Goal: Check status: Check status

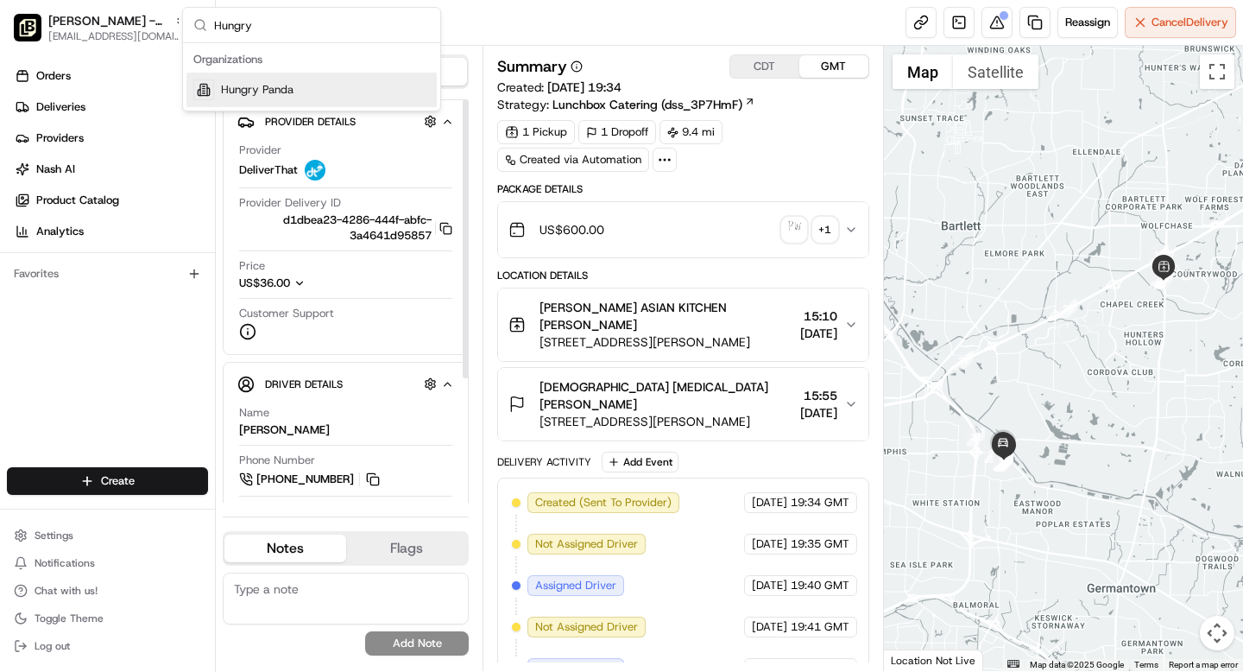
type input "Hungry"
click at [263, 94] on span "Hungry Panda" at bounding box center [257, 90] width 73 height 16
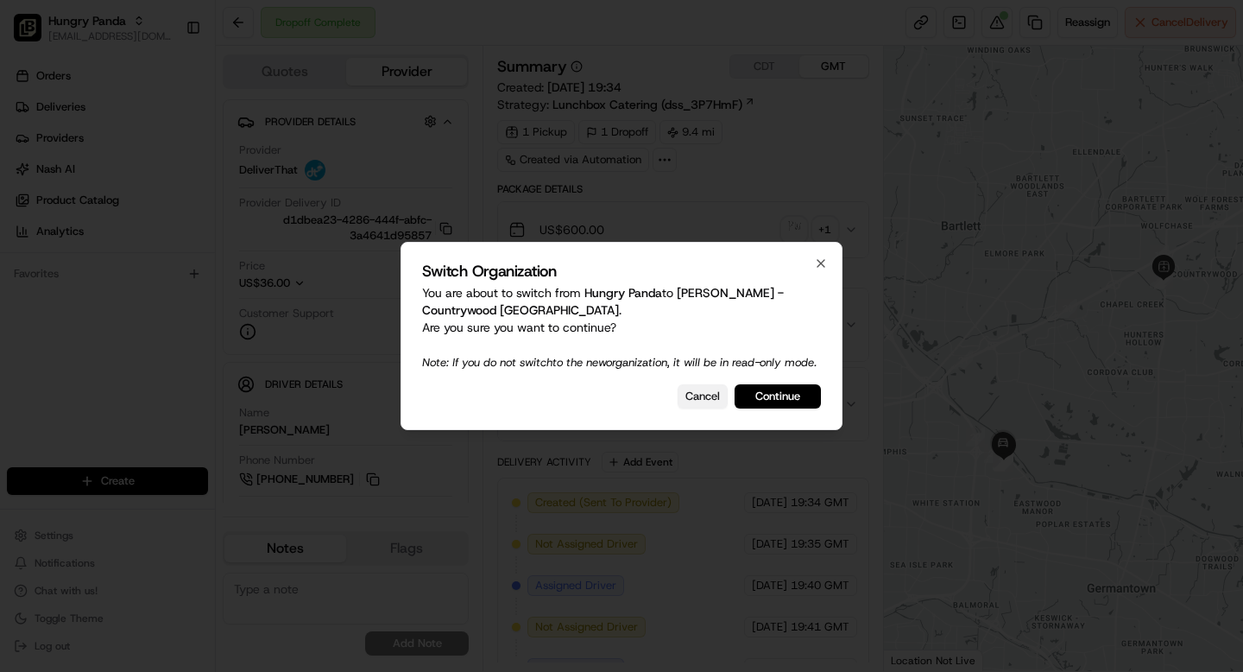
click at [697, 402] on button "Cancel" at bounding box center [703, 396] width 50 height 24
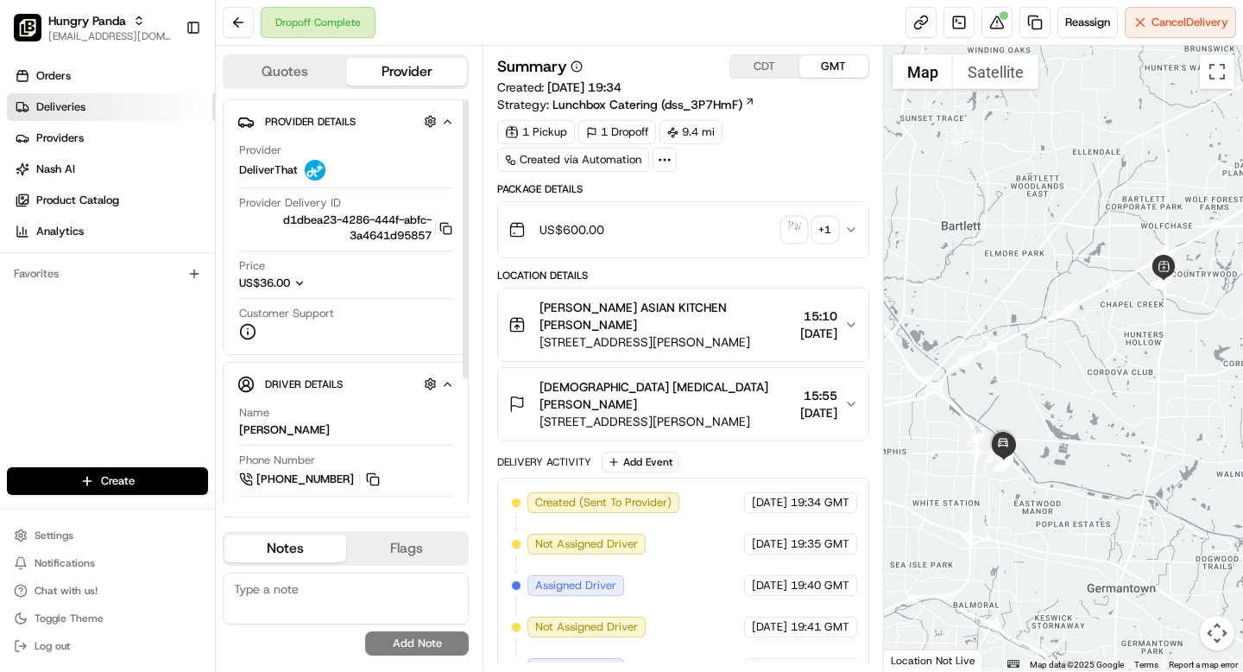
click at [88, 106] on link "Deliveries" at bounding box center [111, 107] width 208 height 28
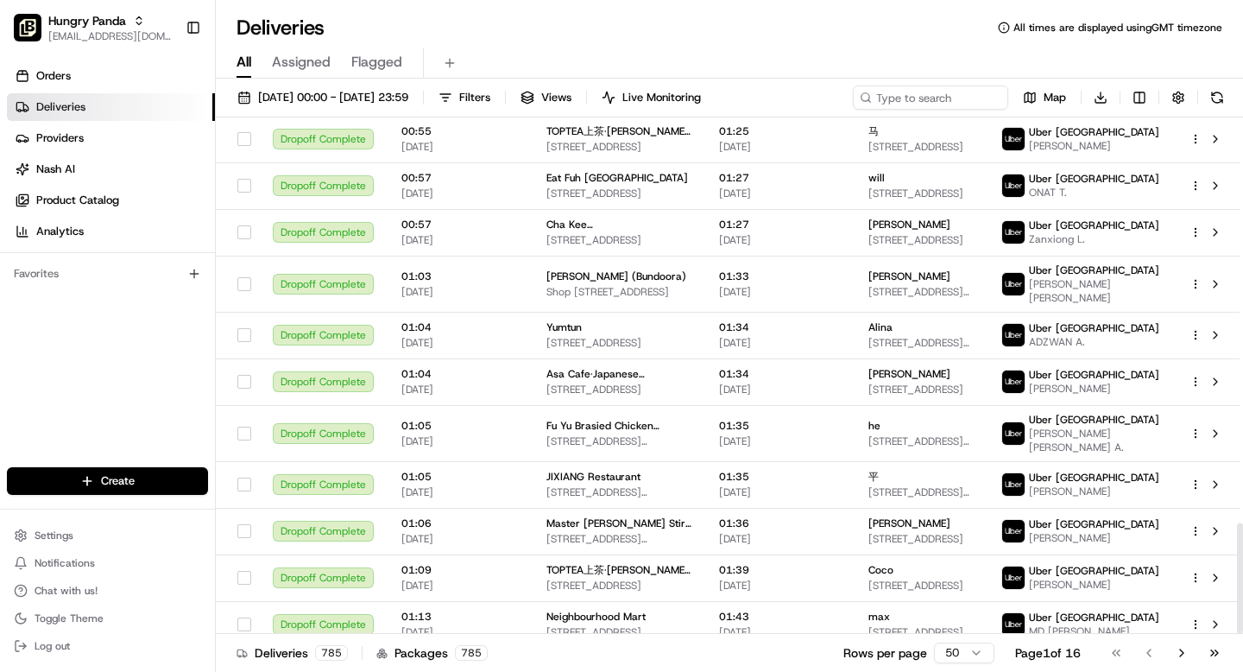
scroll to position [1887, 0]
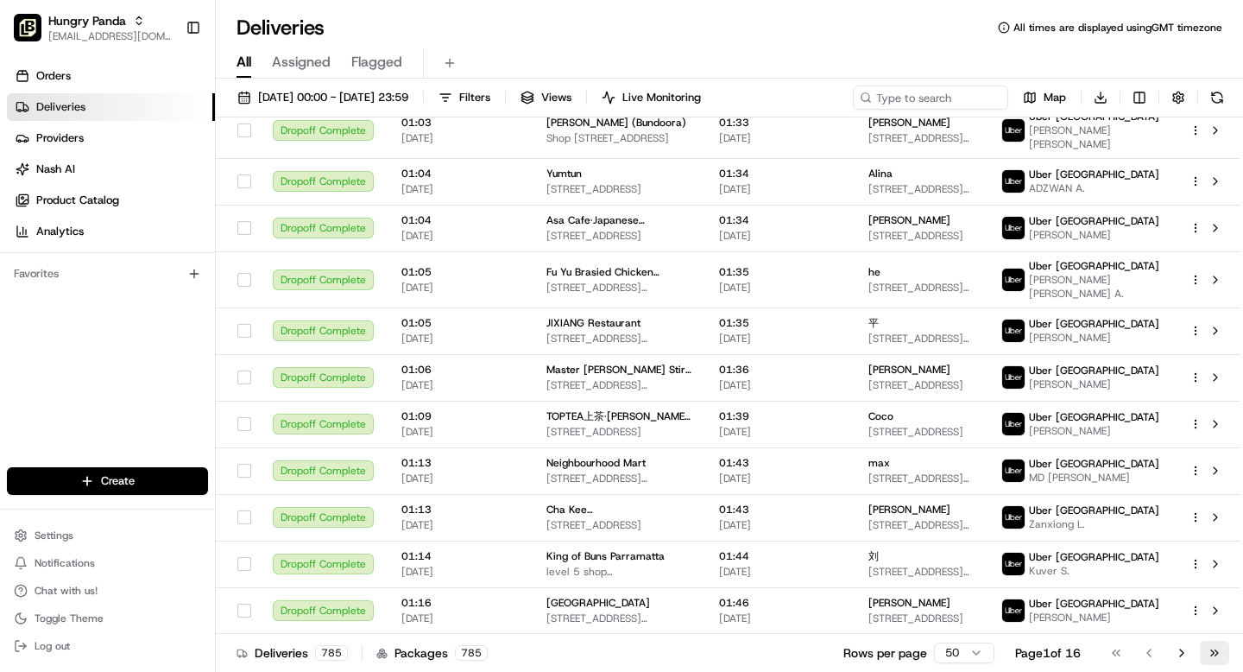
click at [1214, 654] on button "Go to last page" at bounding box center [1214, 653] width 29 height 24
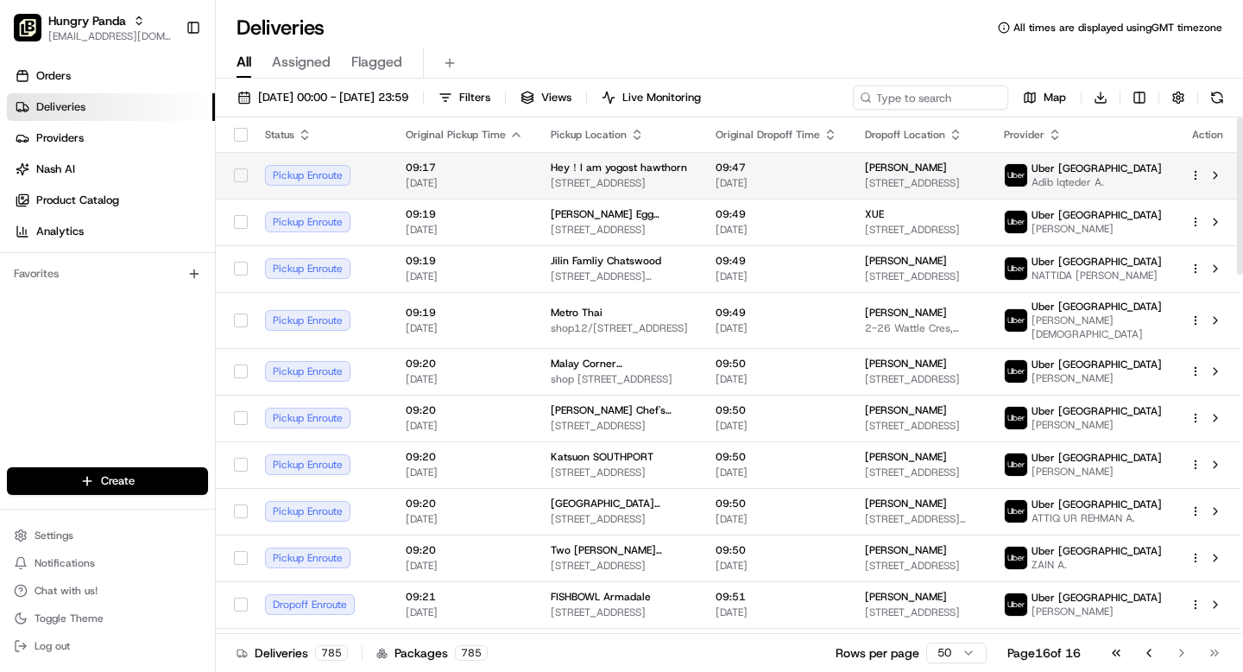
click at [685, 161] on span "Hey！I am yogost hawthorn" at bounding box center [619, 168] width 136 height 14
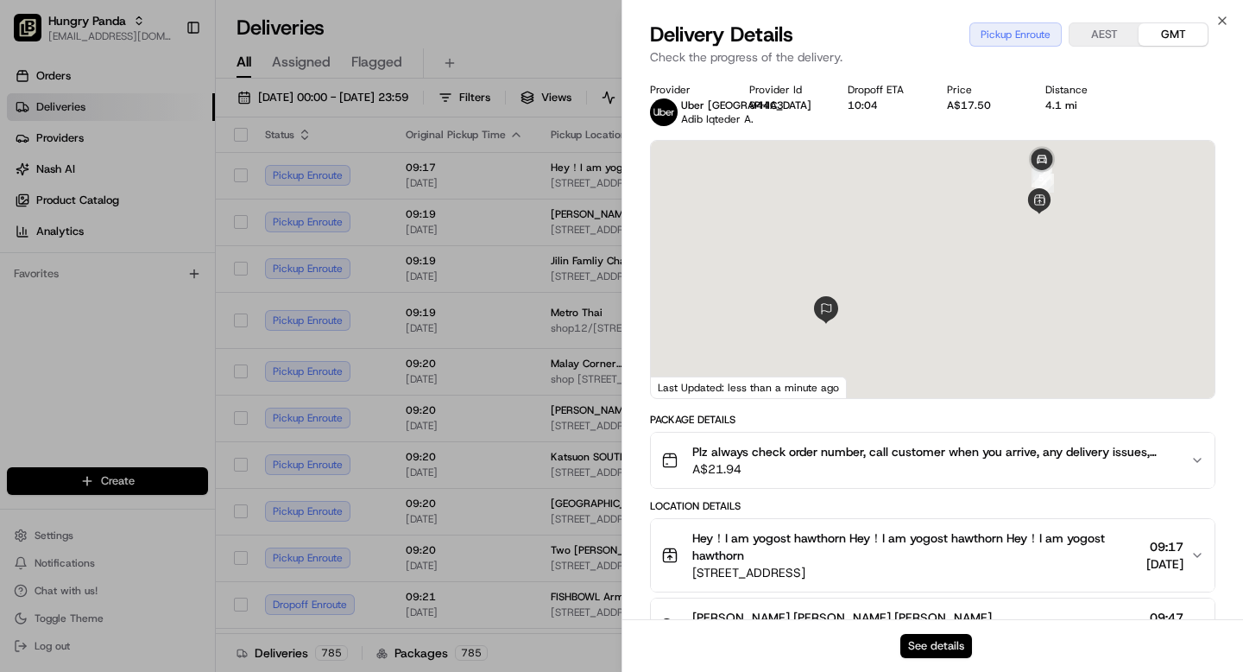
click at [938, 644] on button "See details" at bounding box center [936, 646] width 72 height 24
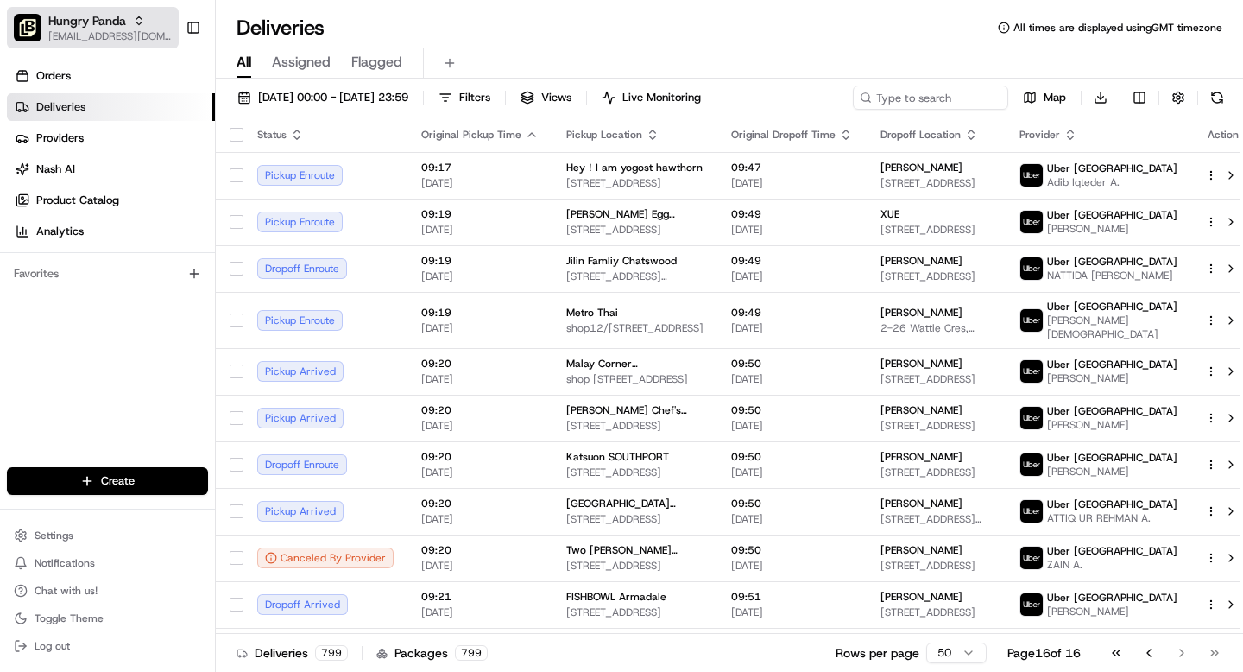
click at [73, 47] on button "Hungry Panda grace@usenash.com" at bounding box center [93, 27] width 172 height 41
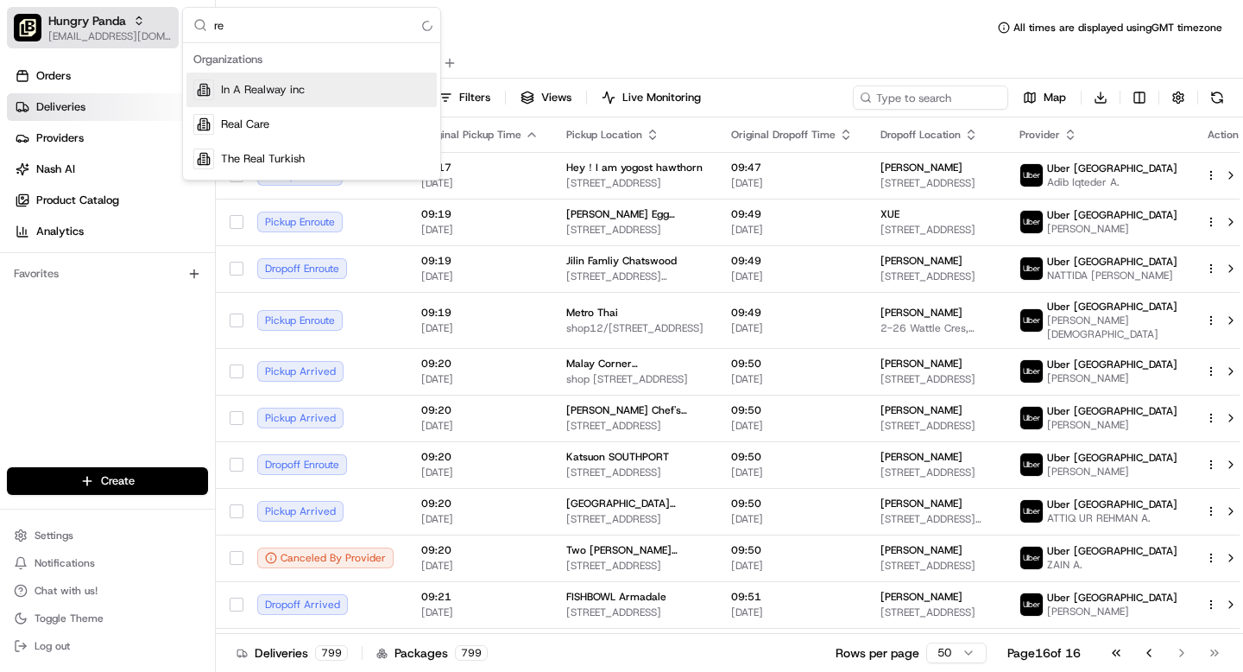
type input "r"
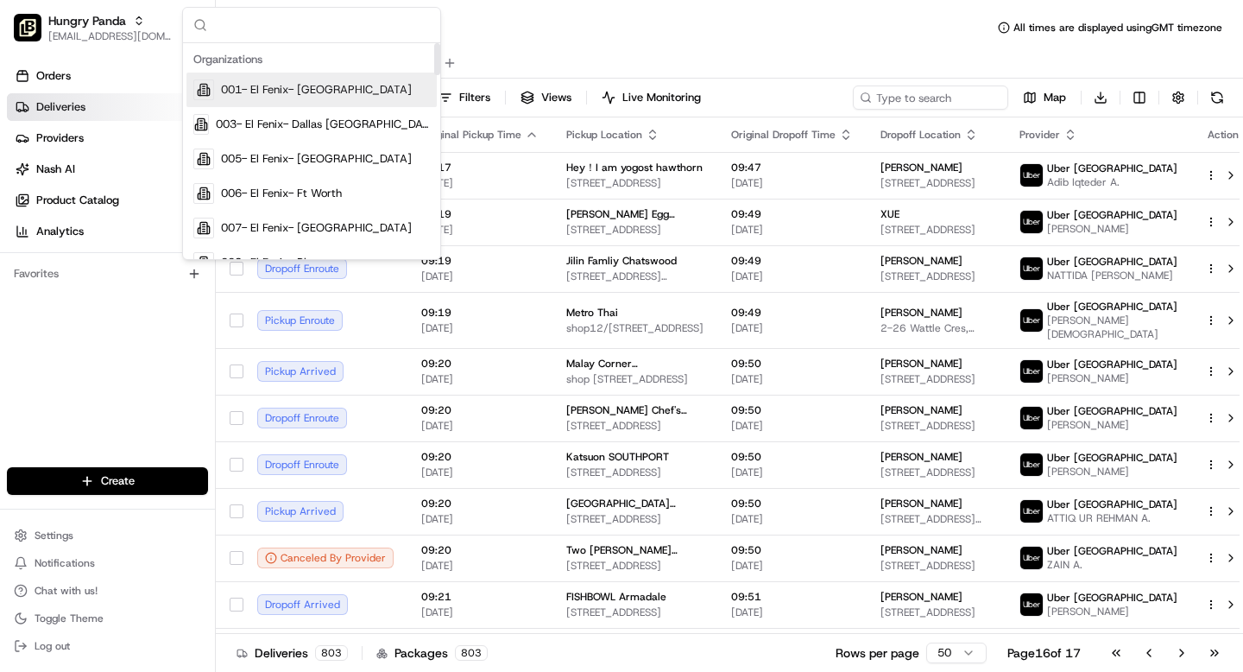
click at [215, 28] on input "text" at bounding box center [322, 25] width 216 height 35
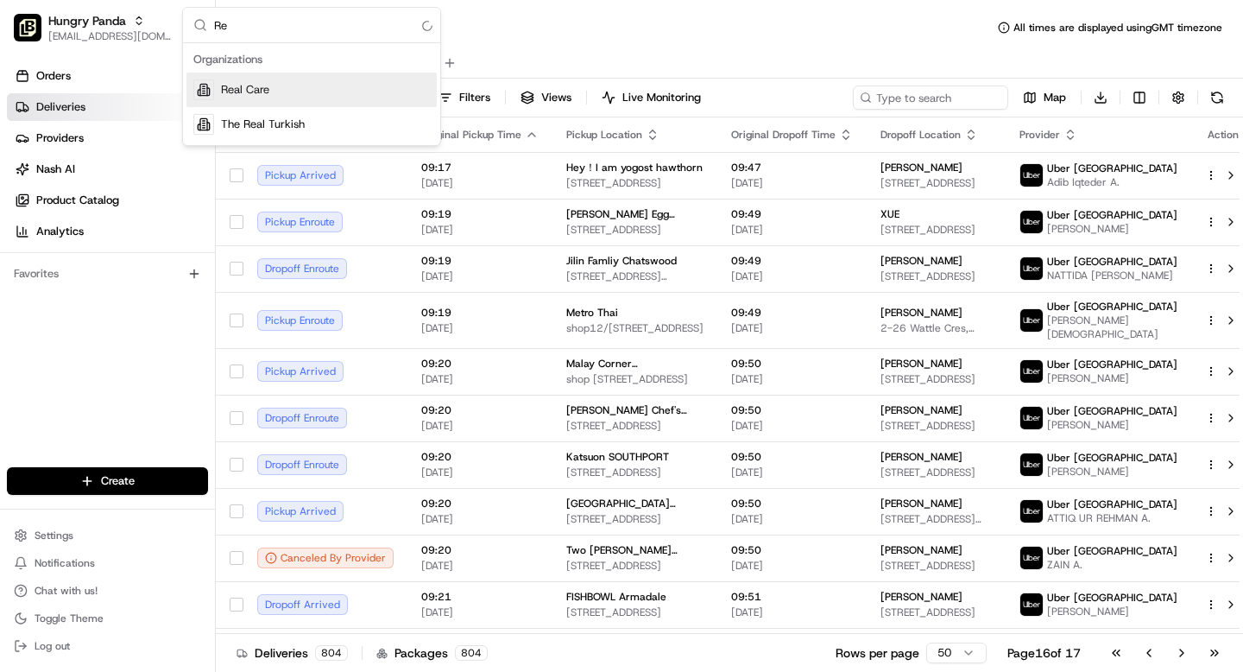
type input "R"
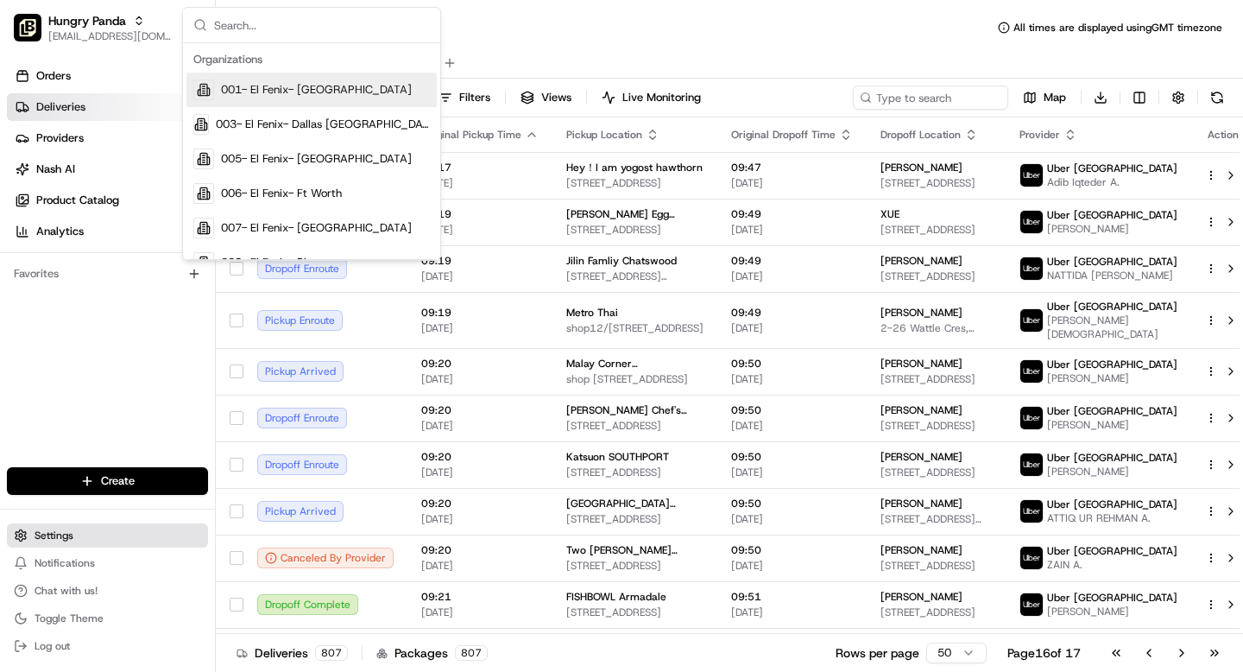
click at [41, 545] on button "Settings" at bounding box center [107, 535] width 201 height 24
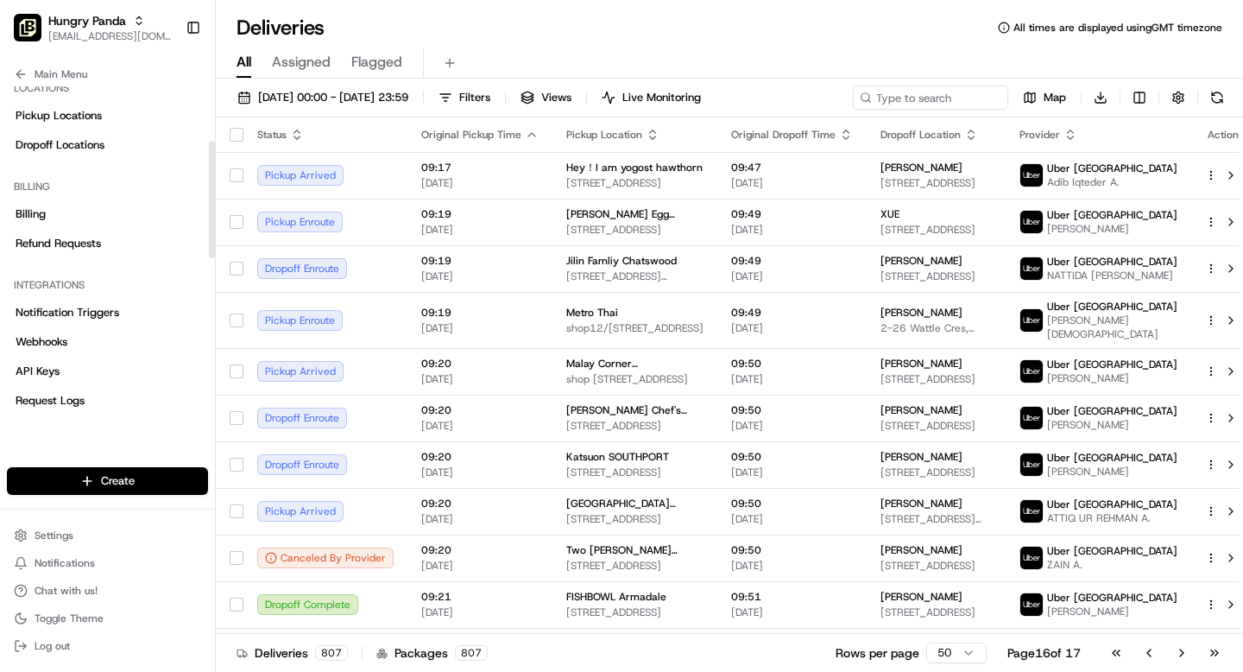
scroll to position [578, 0]
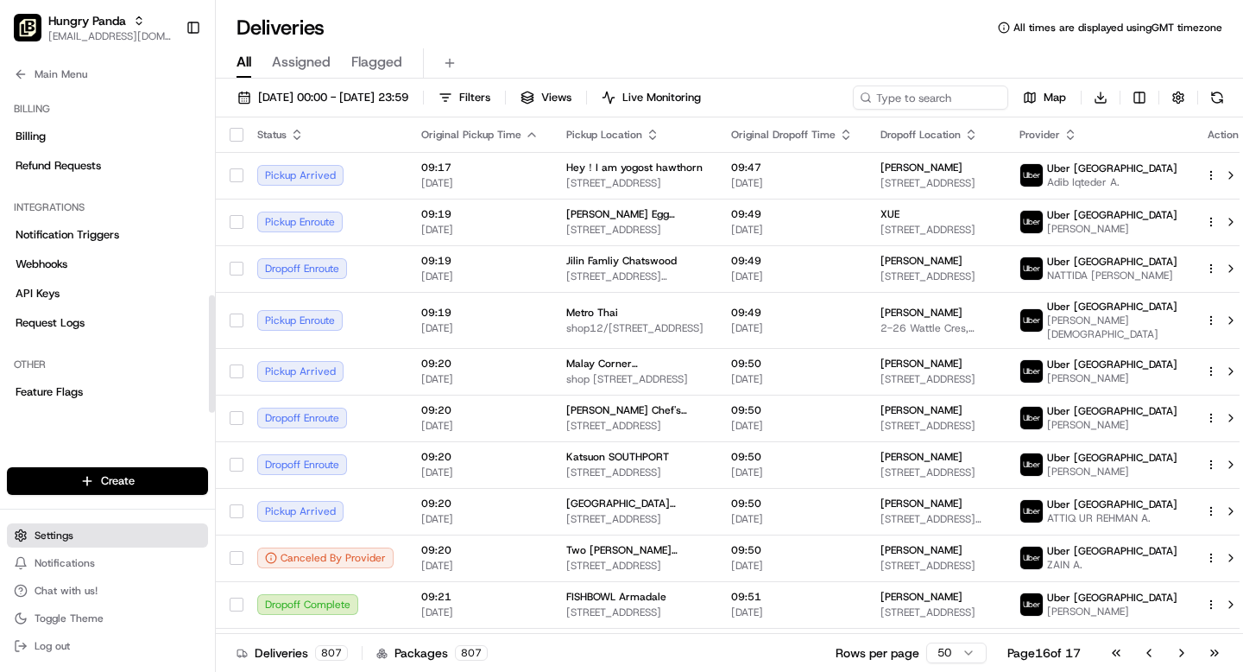
click at [82, 538] on button "Settings" at bounding box center [107, 535] width 201 height 24
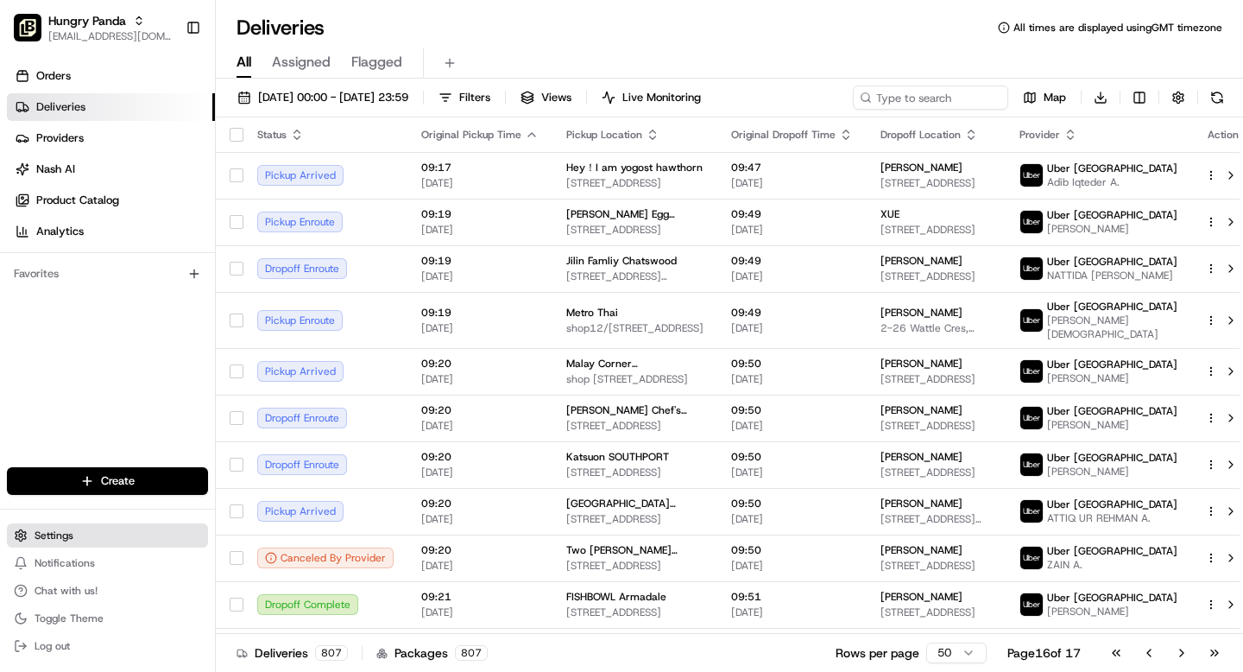
click at [82, 538] on button "Settings" at bounding box center [107, 535] width 201 height 24
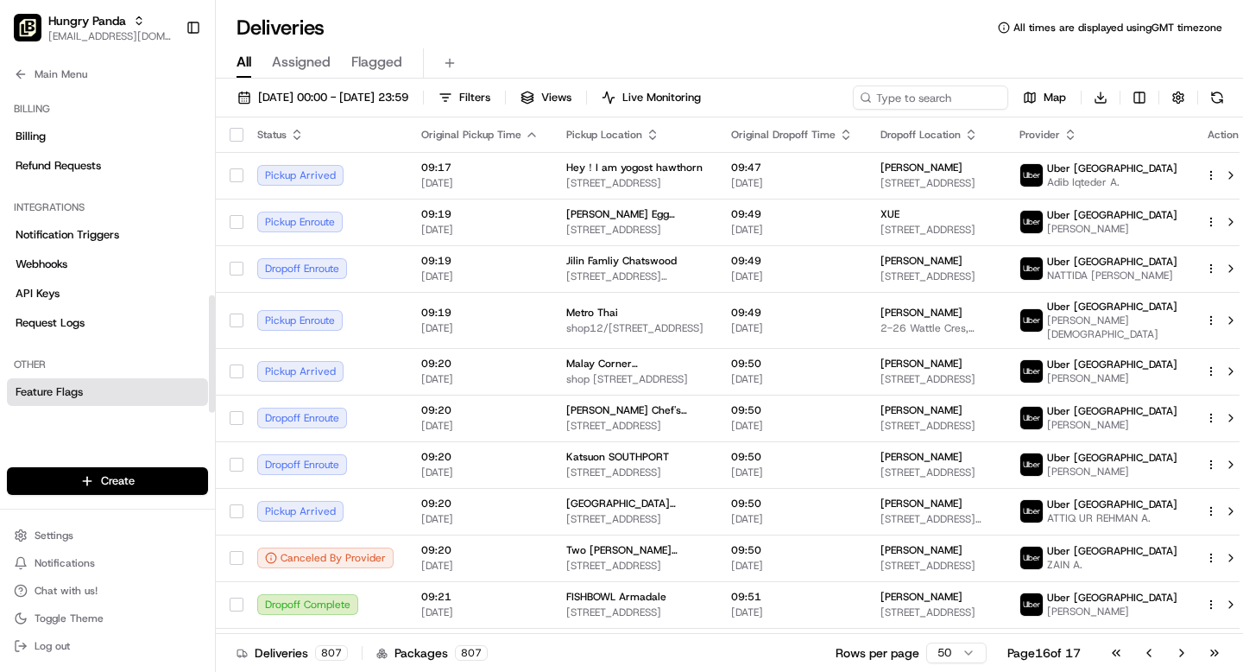
click at [63, 393] on span "Feature Flags" at bounding box center [49, 392] width 67 height 16
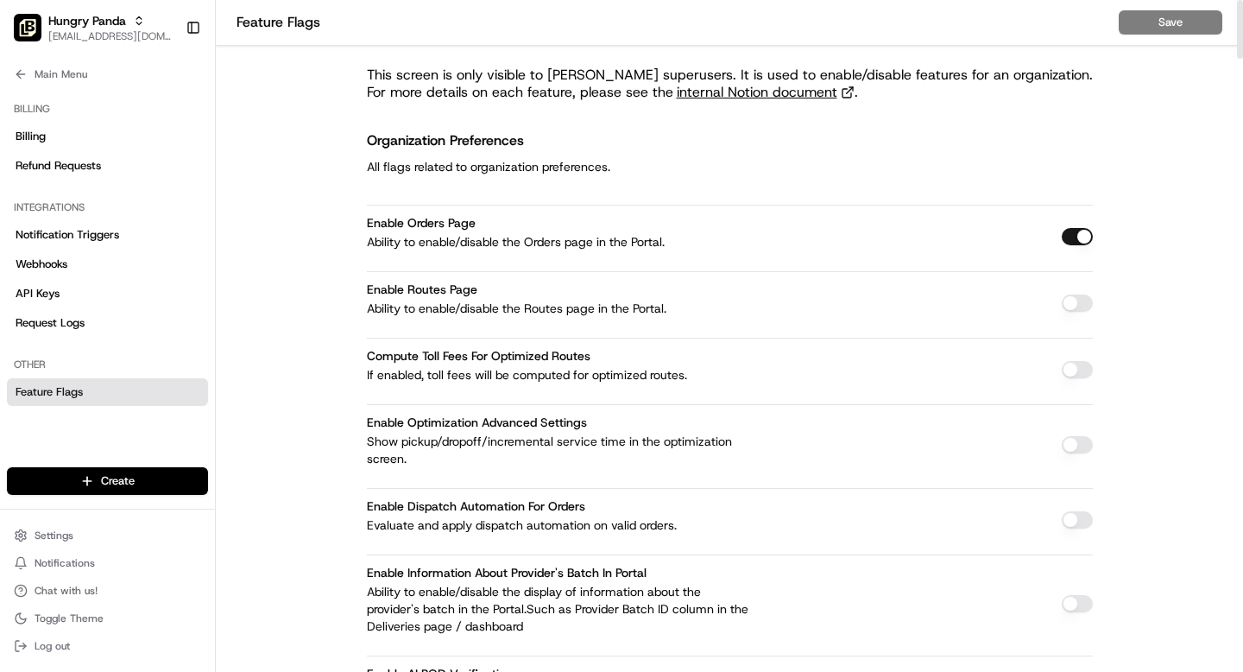
scroll to position [3541, 0]
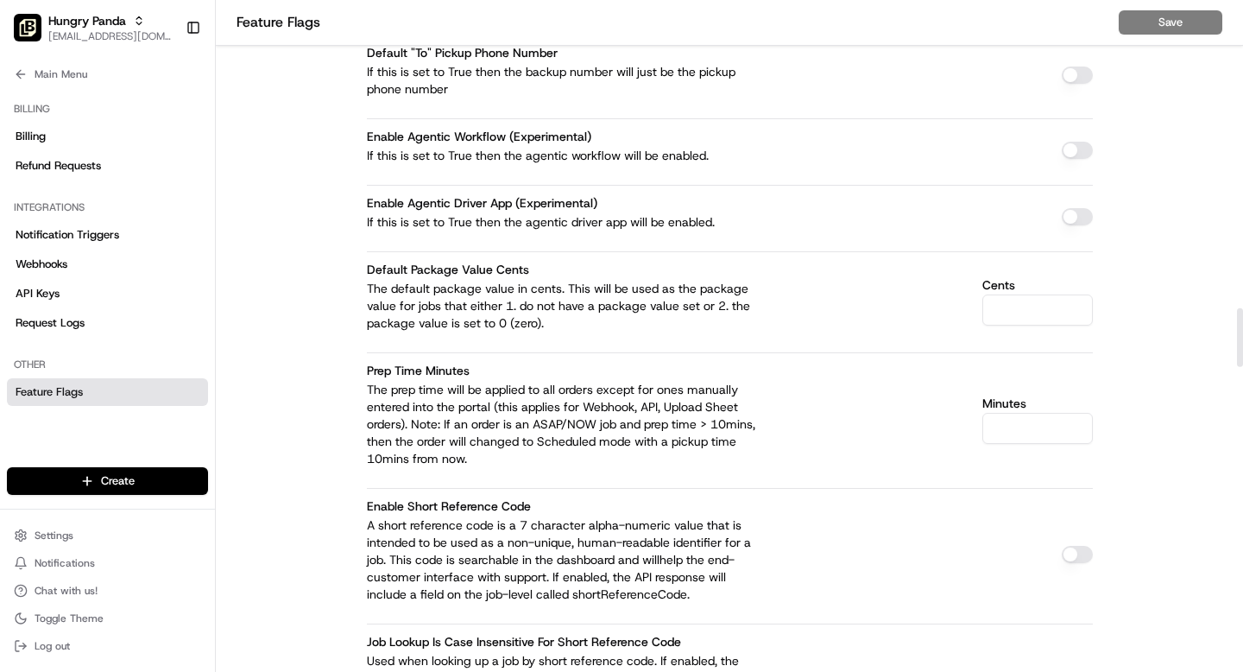
click at [1026, 413] on input "Minutes" at bounding box center [1037, 428] width 110 height 31
click at [27, 66] on button "Main Menu" at bounding box center [107, 74] width 201 height 24
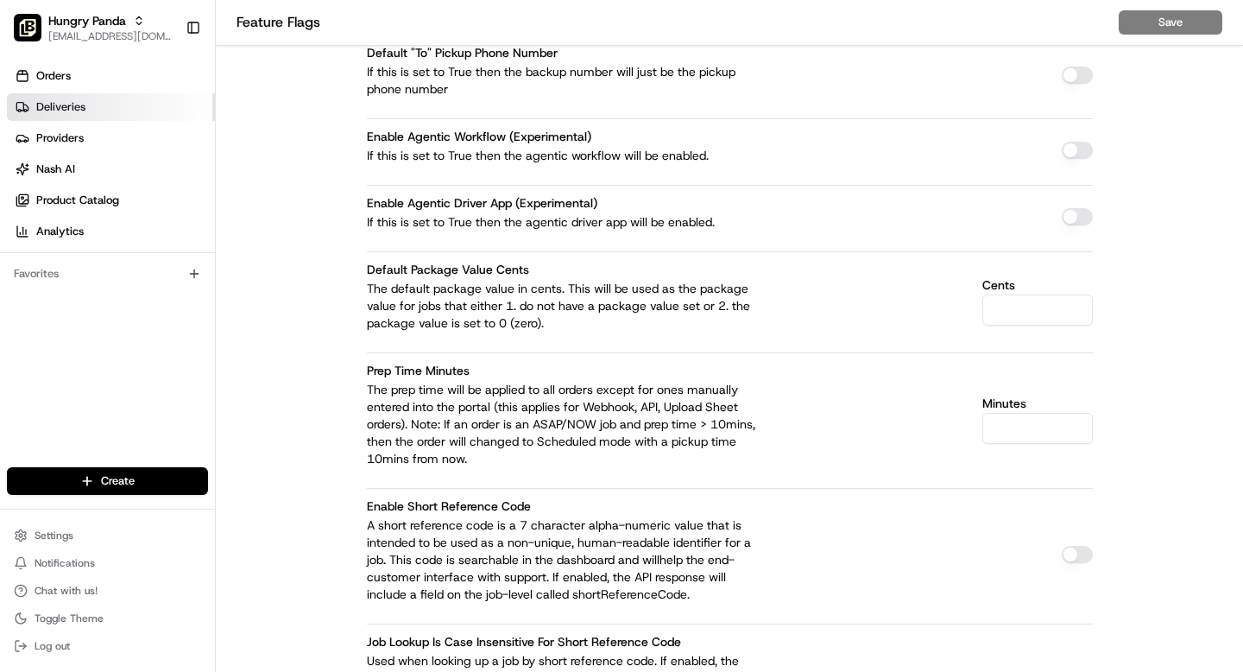
click at [49, 107] on span "Deliveries" at bounding box center [60, 107] width 49 height 16
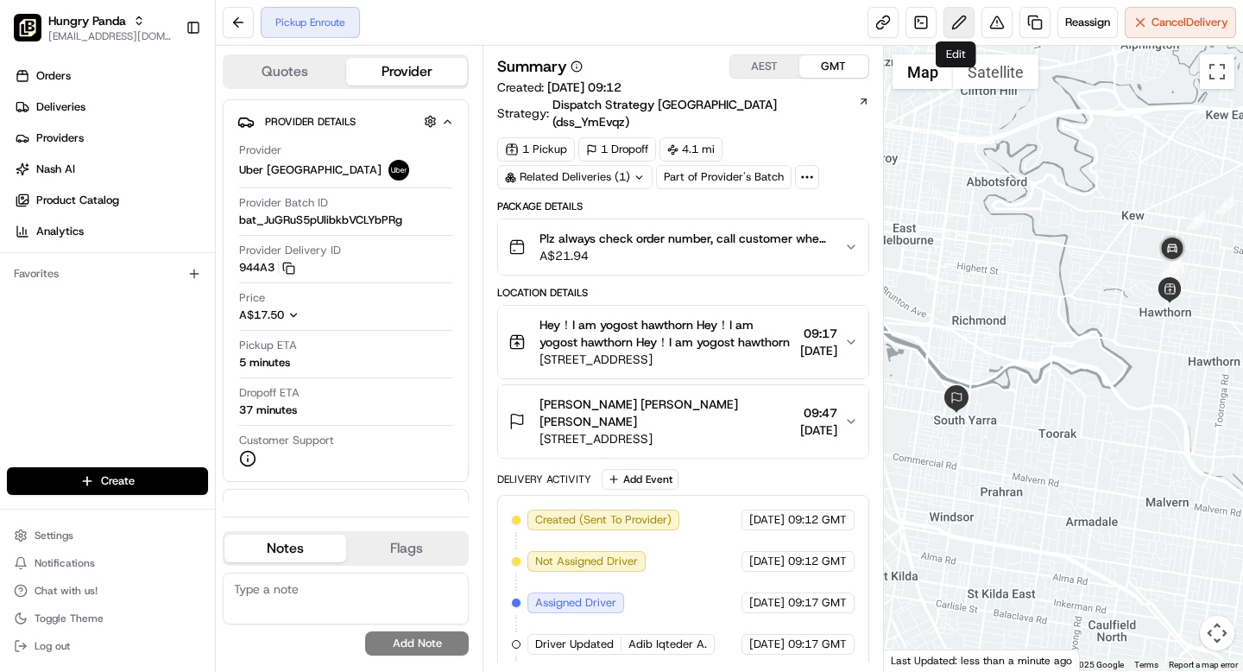
click at [951, 21] on button at bounding box center [958, 22] width 31 height 31
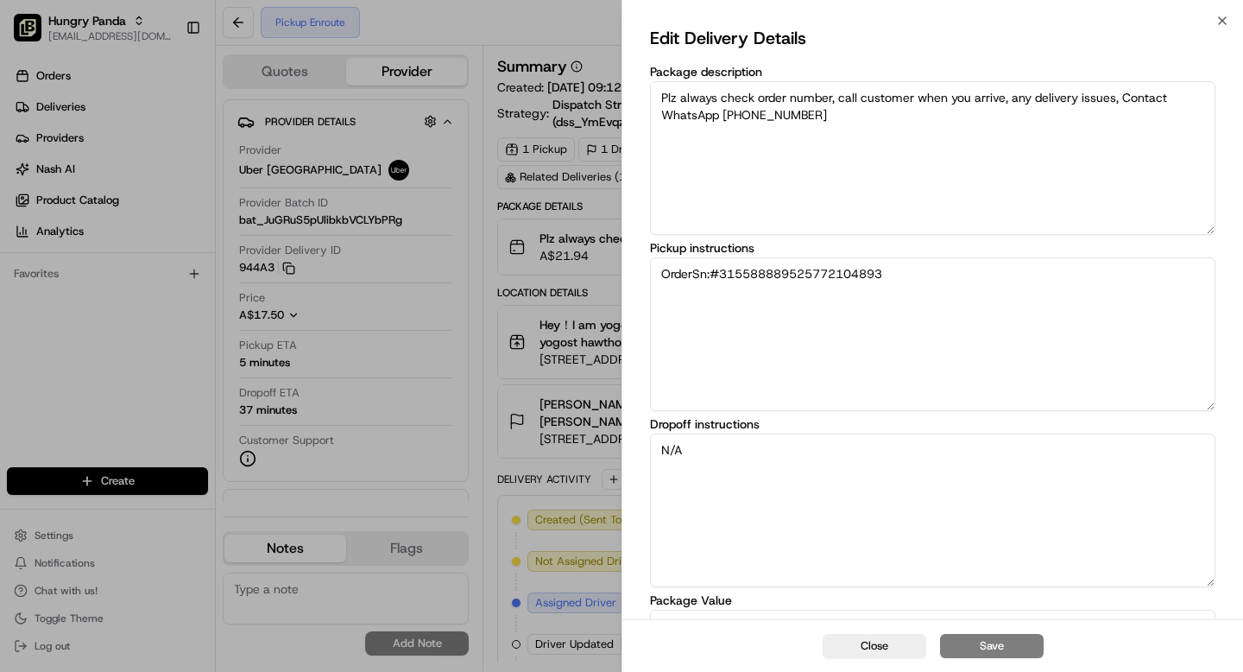
drag, startPoint x: 912, startPoint y: 273, endPoint x: 649, endPoint y: 271, distance: 263.3
click at [650, 271] on textarea "OrderSn:#315588889525772104893" at bounding box center [932, 334] width 565 height 154
click at [705, 319] on textarea "OrderSn:#315588889525772104893" at bounding box center [932, 334] width 565 height 154
click at [953, 271] on textarea "OrderSn:#315588889525772104893" at bounding box center [932, 334] width 565 height 154
drag, startPoint x: 792, startPoint y: 293, endPoint x: 651, endPoint y: 293, distance: 141.6
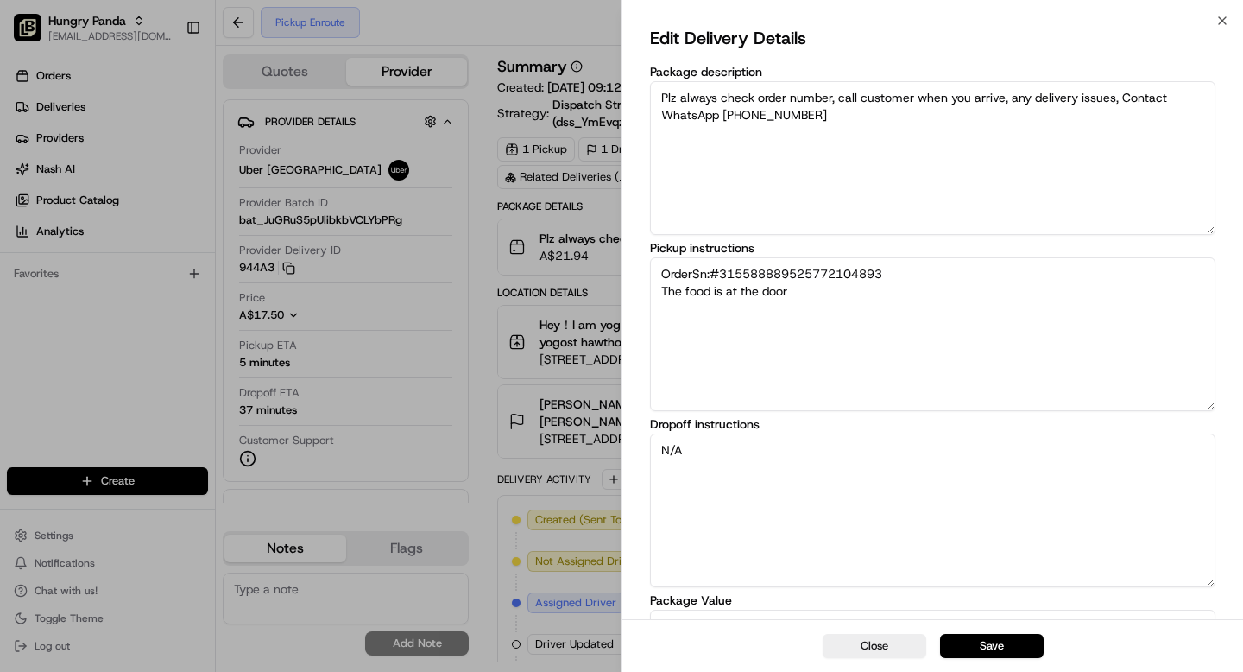
click at [651, 293] on textarea "OrderSn:#315588889525772104893 The food is at the door" at bounding box center [932, 334] width 565 height 154
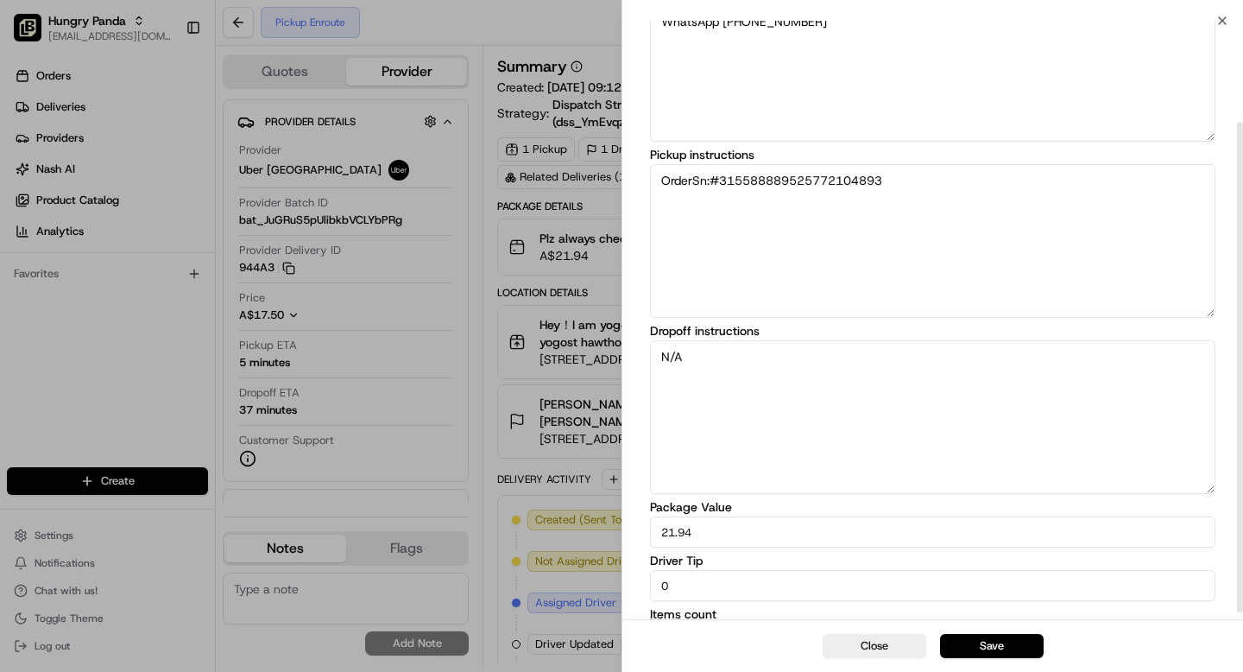
scroll to position [123, 0]
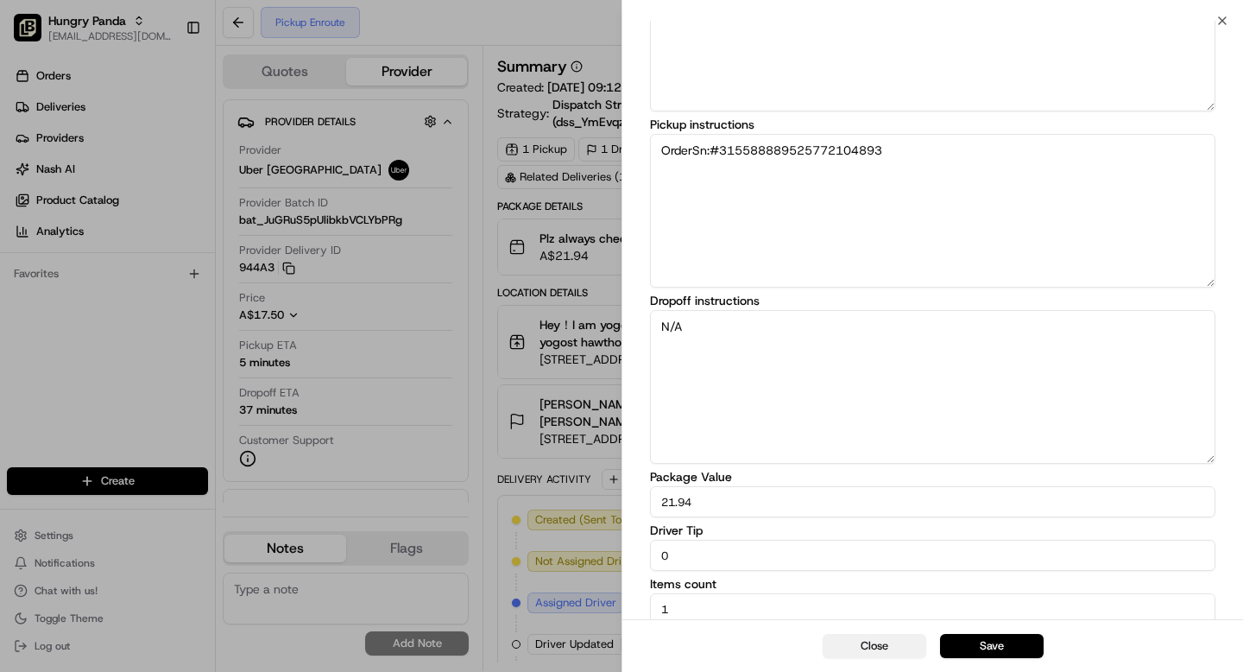
type textarea "OrderSn:#315588889525772104893"
click at [888, 641] on button "Close" at bounding box center [875, 646] width 104 height 24
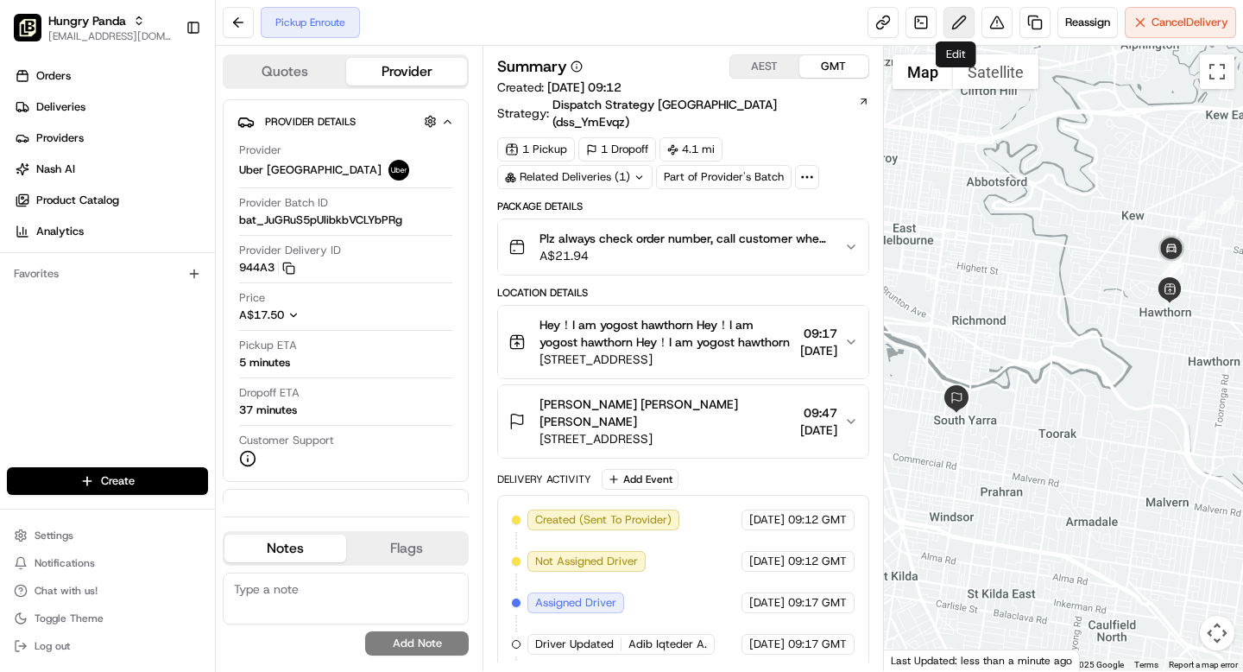
click at [956, 22] on button at bounding box center [958, 22] width 31 height 31
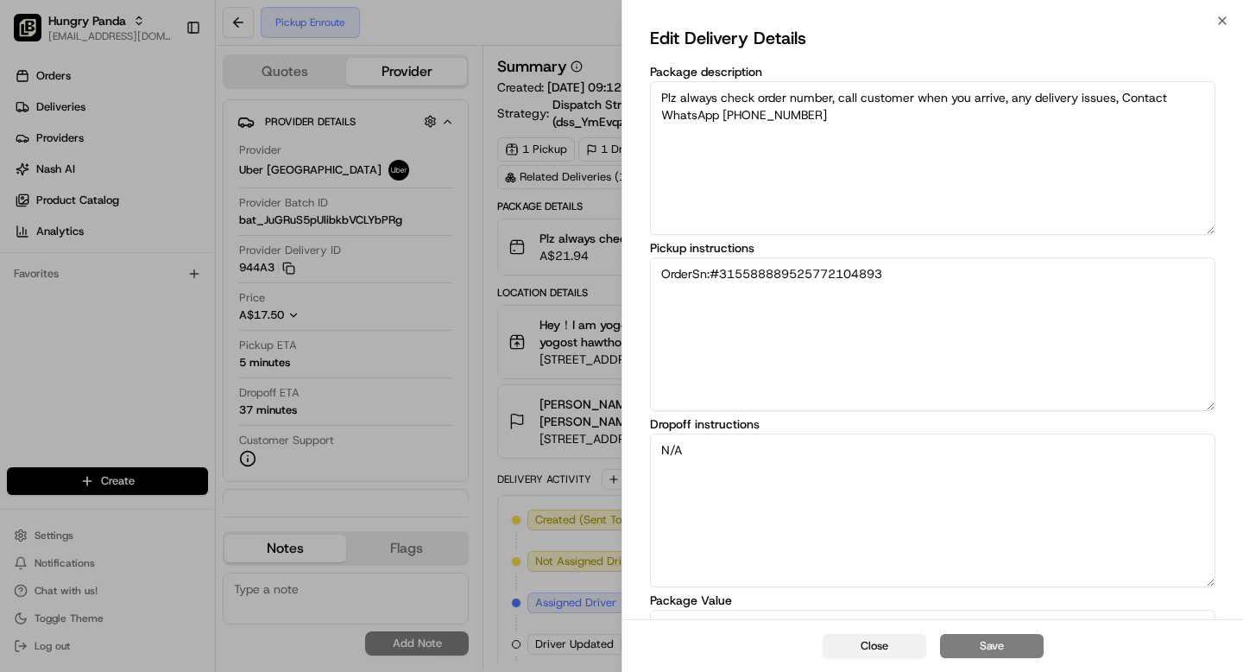
click at [877, 652] on button "Close" at bounding box center [875, 646] width 104 height 24
